Goal: Navigation & Orientation: Find specific page/section

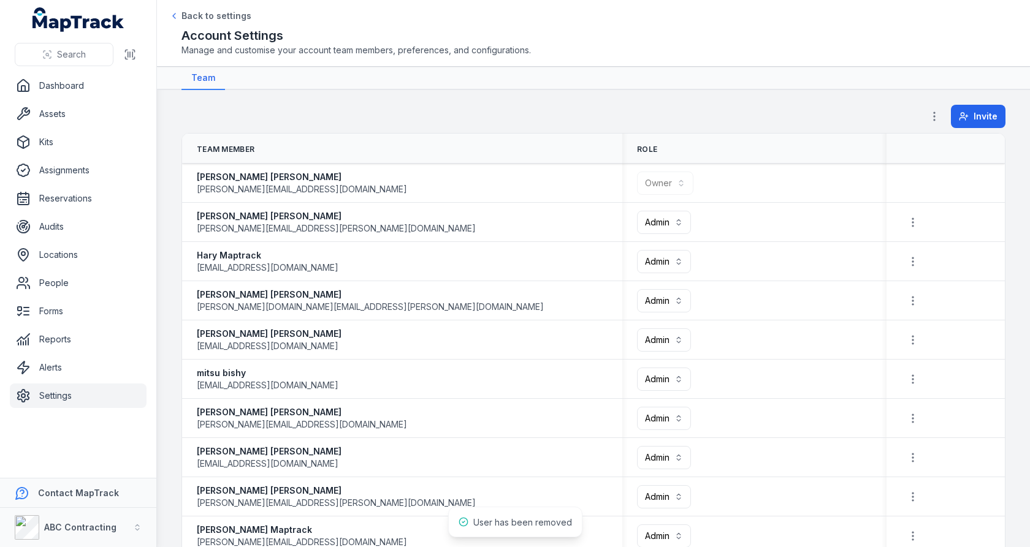
scroll to position [912, 0]
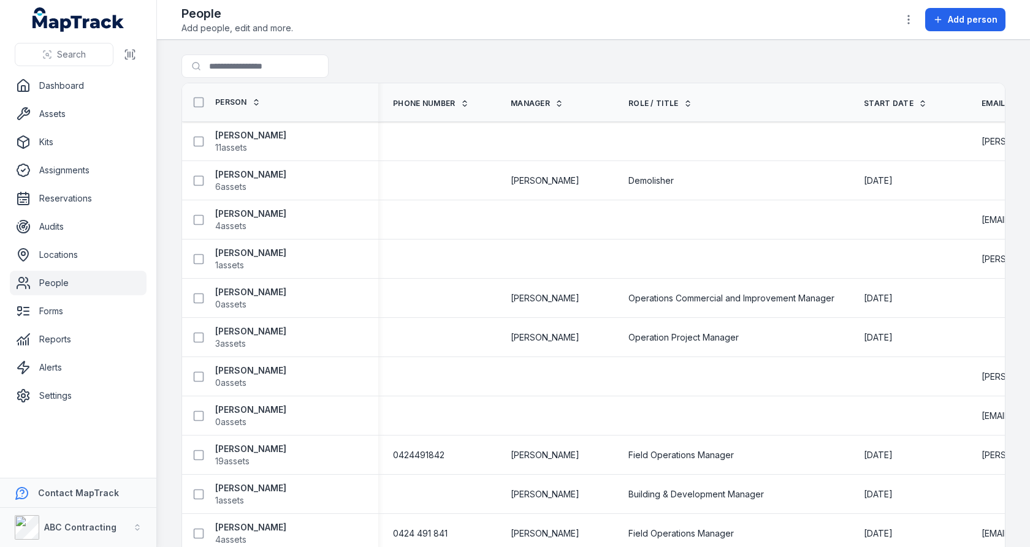
scroll to position [20, 0]
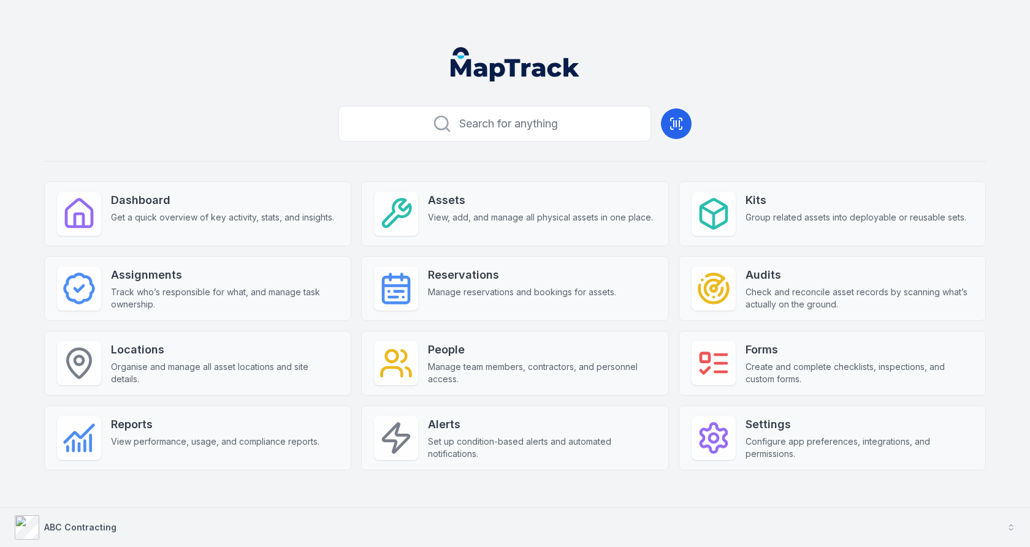
click at [253, 512] on button "ABC Contracting" at bounding box center [515, 527] width 1030 height 39
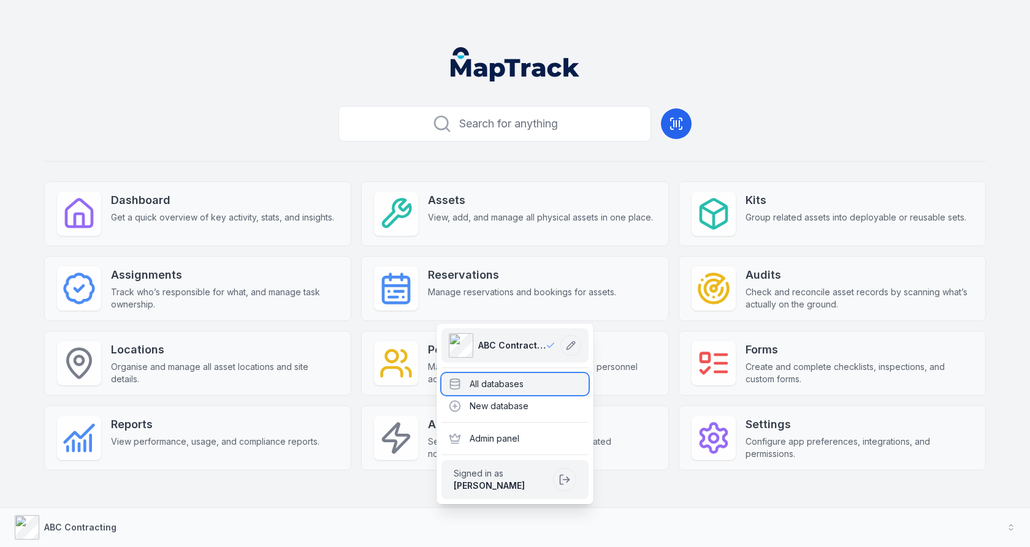
click at [478, 384] on div "All databases" at bounding box center [514, 384] width 147 height 22
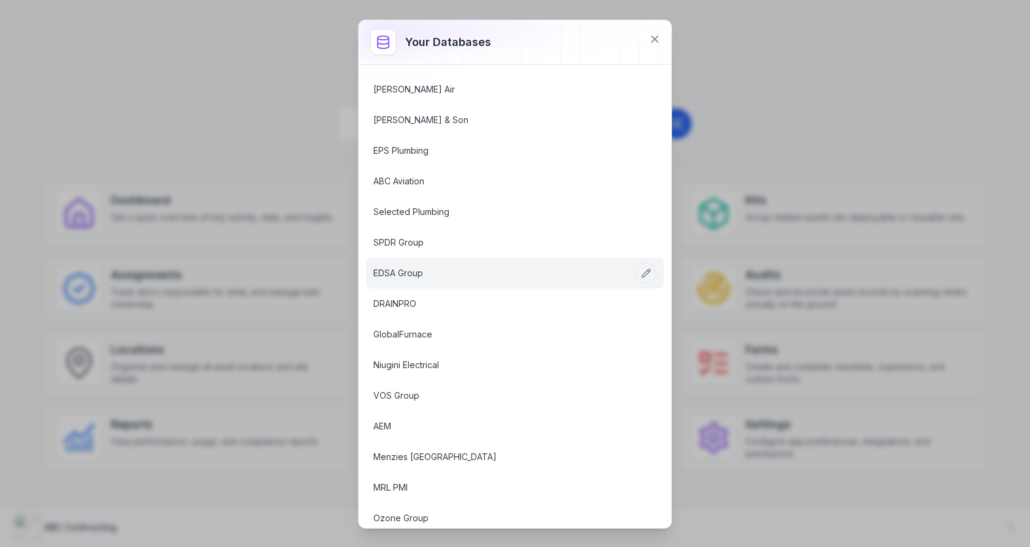
scroll to position [1487, 0]
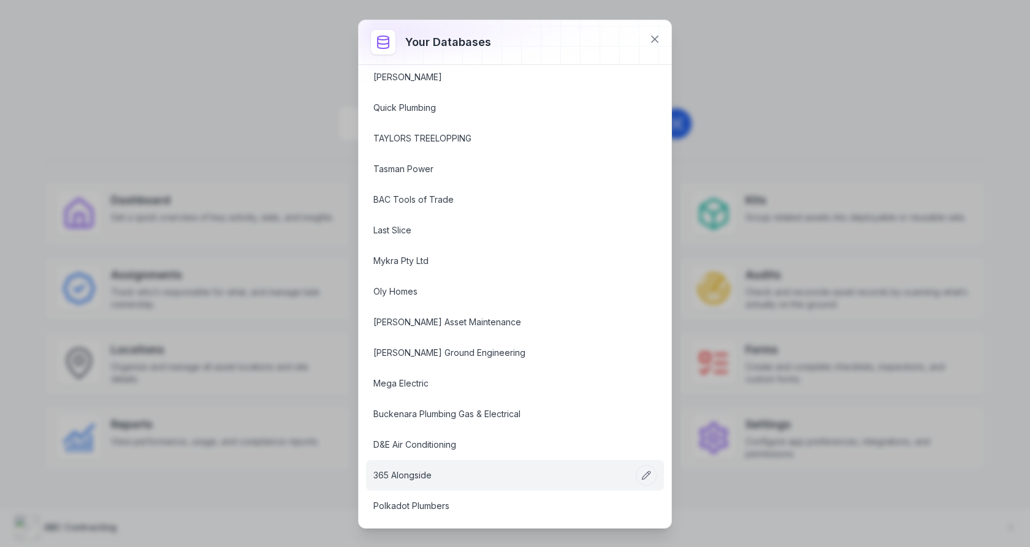
click at [454, 470] on link "365 Alongside" at bounding box center [500, 476] width 254 height 12
click at [813, 119] on div "Your databases ABC Contracting ABC IT Services ABC Facility Services MRL Kleenh…" at bounding box center [515, 273] width 1030 height 547
